Goal: Information Seeking & Learning: Learn about a topic

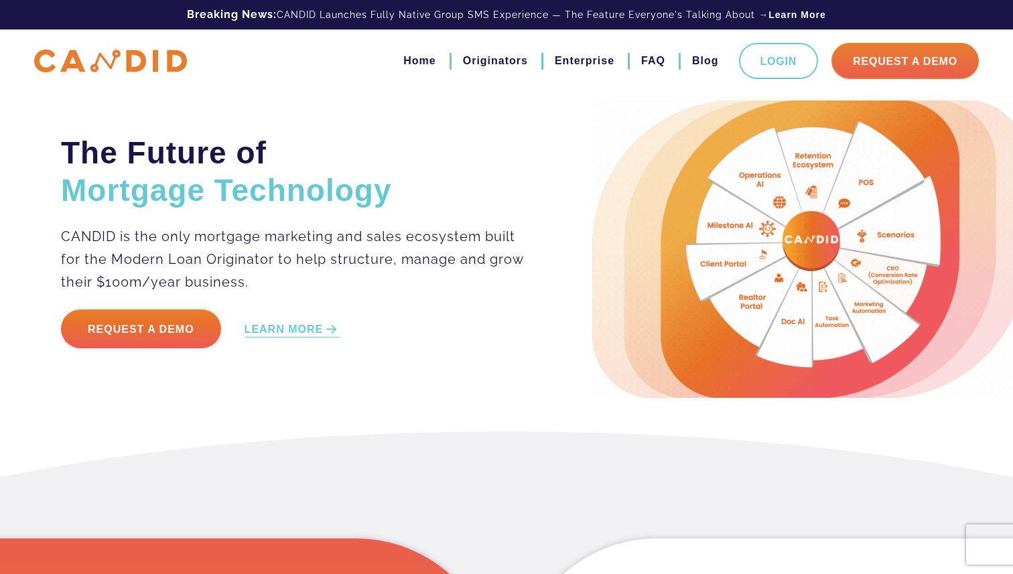
click at [812, 243] on img at bounding box center [809, 248] width 435 height 297
click at [459, 253] on p "CANDID is the only mortgage marketing and sales ecosystem built for the Modern …" at bounding box center [293, 259] width 464 height 68
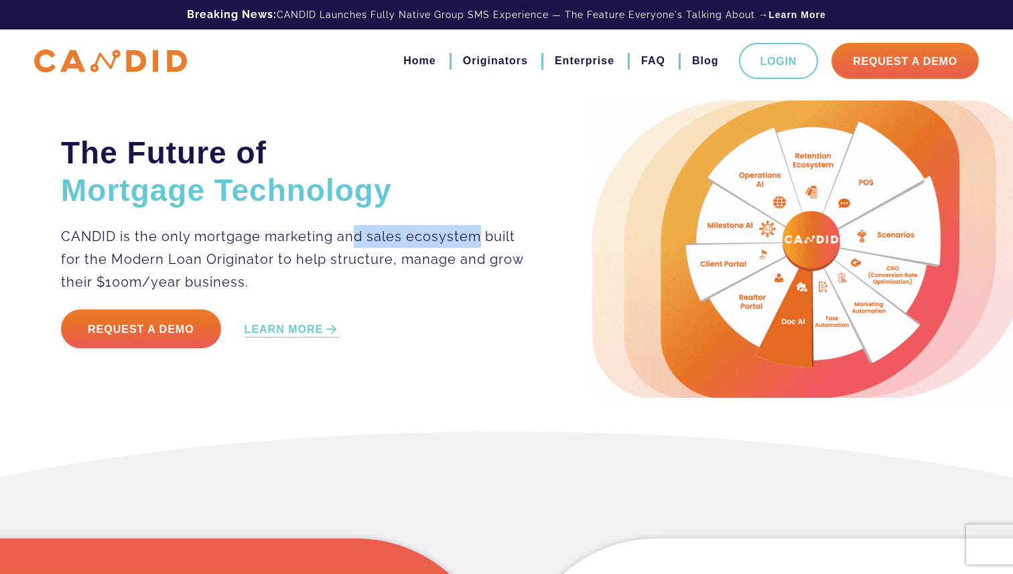
drag, startPoint x: 473, startPoint y: 239, endPoint x: 357, endPoint y: 239, distance: 115.9
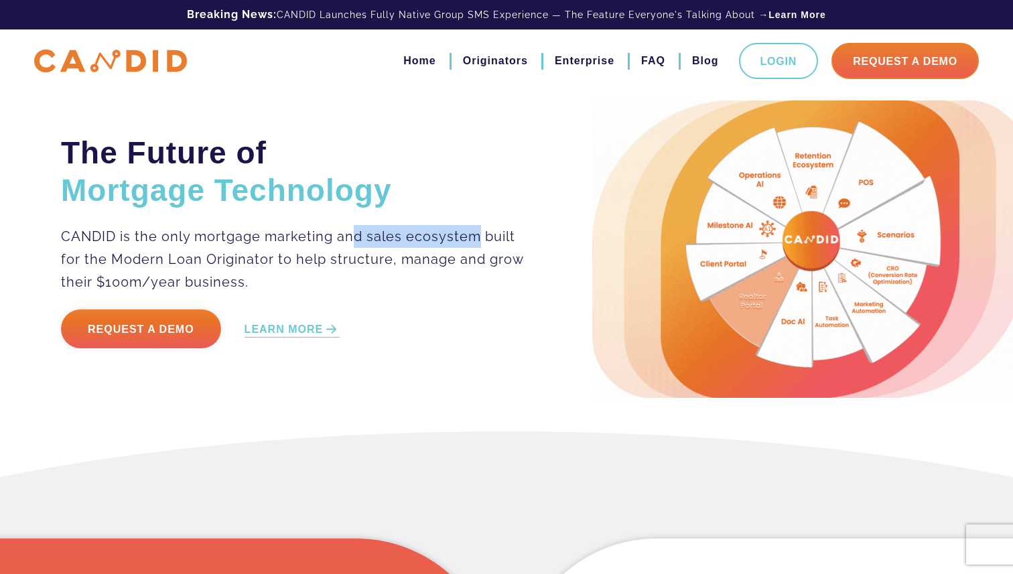
click at [357, 239] on p "CANDID is the only mortgage marketing and sales ecosystem built for the Modern …" at bounding box center [293, 259] width 464 height 68
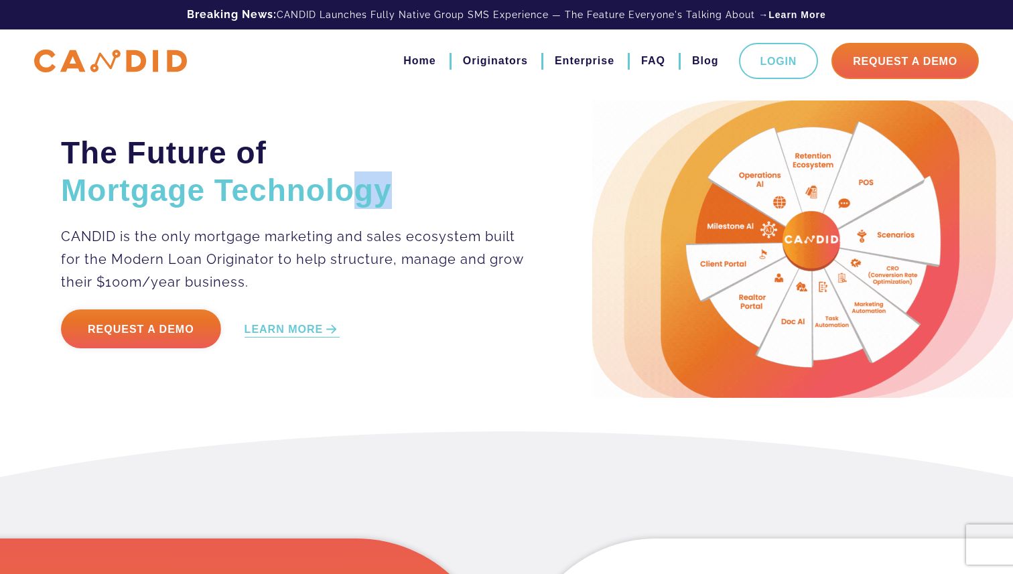
drag, startPoint x: 358, startPoint y: 199, endPoint x: 441, endPoint y: 196, distance: 83.1
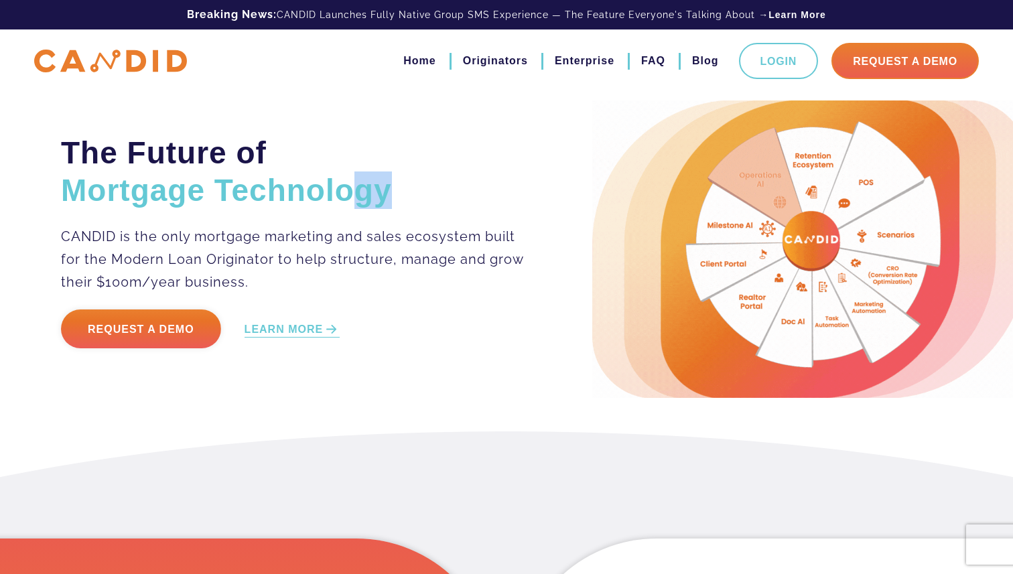
click at [442, 197] on h2 "The Future of Mortgage Technology" at bounding box center [293, 171] width 464 height 75
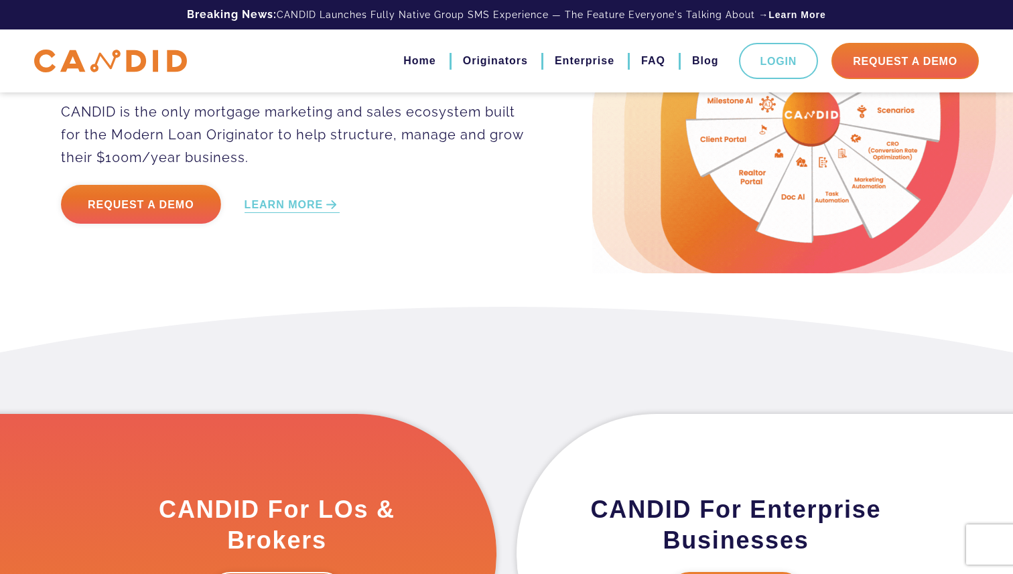
scroll to position [121, 0]
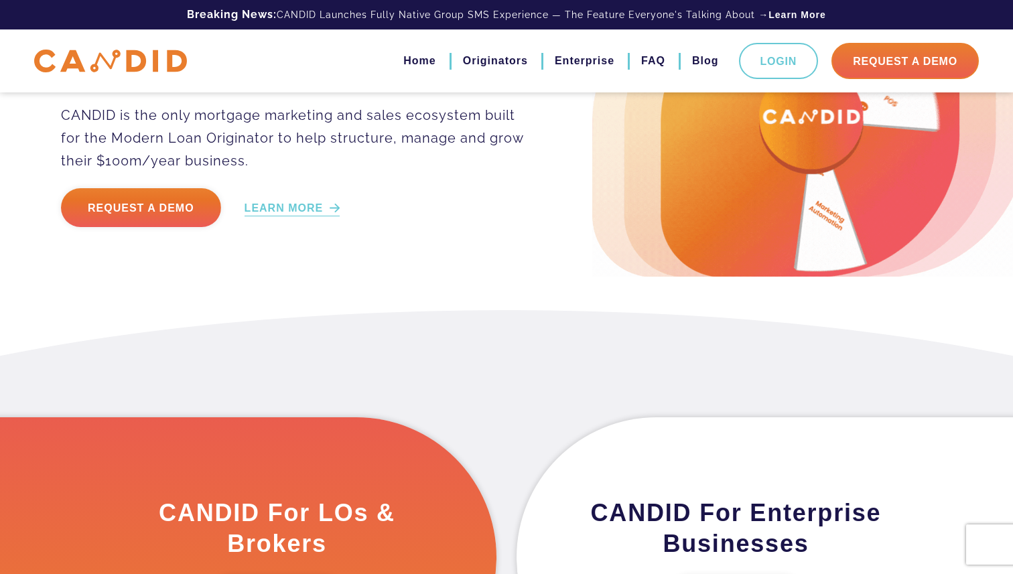
click at [326, 213] on link "LEARN MORE" at bounding box center [292, 208] width 96 height 15
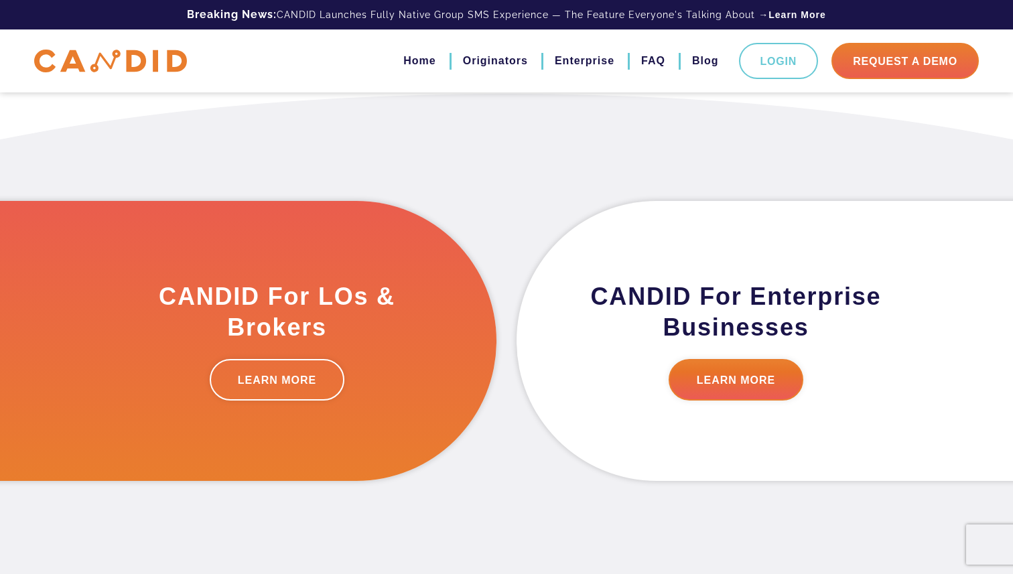
scroll to position [338, 0]
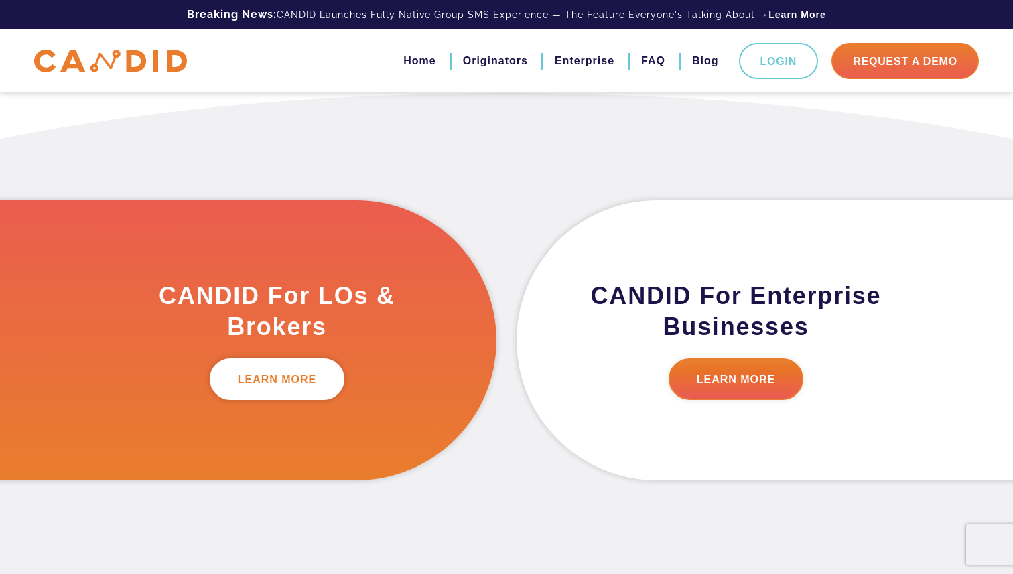
click at [300, 387] on link "LEARN MORE" at bounding box center [277, 379] width 135 height 42
